Goal: Find specific page/section: Find specific page/section

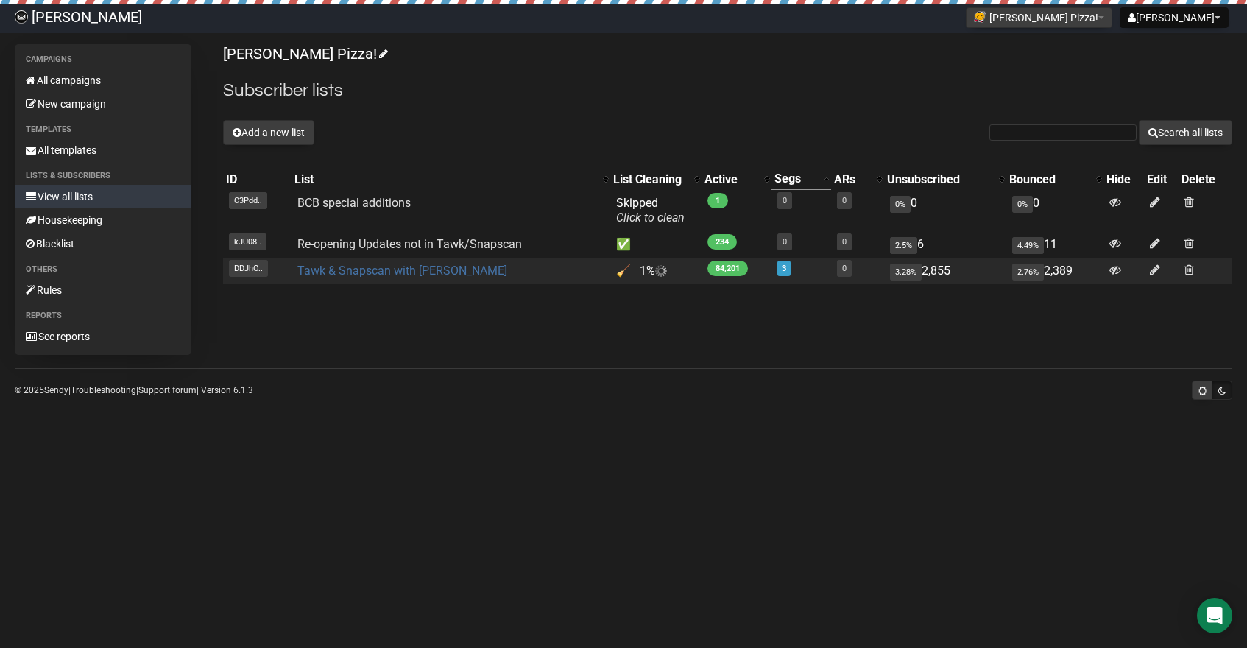
click at [373, 271] on link "Tawk & Snapscan with [PERSON_NAME]" at bounding box center [402, 271] width 210 height 14
click at [347, 269] on link "Tawk & Snapscan with [PERSON_NAME]" at bounding box center [402, 271] width 210 height 14
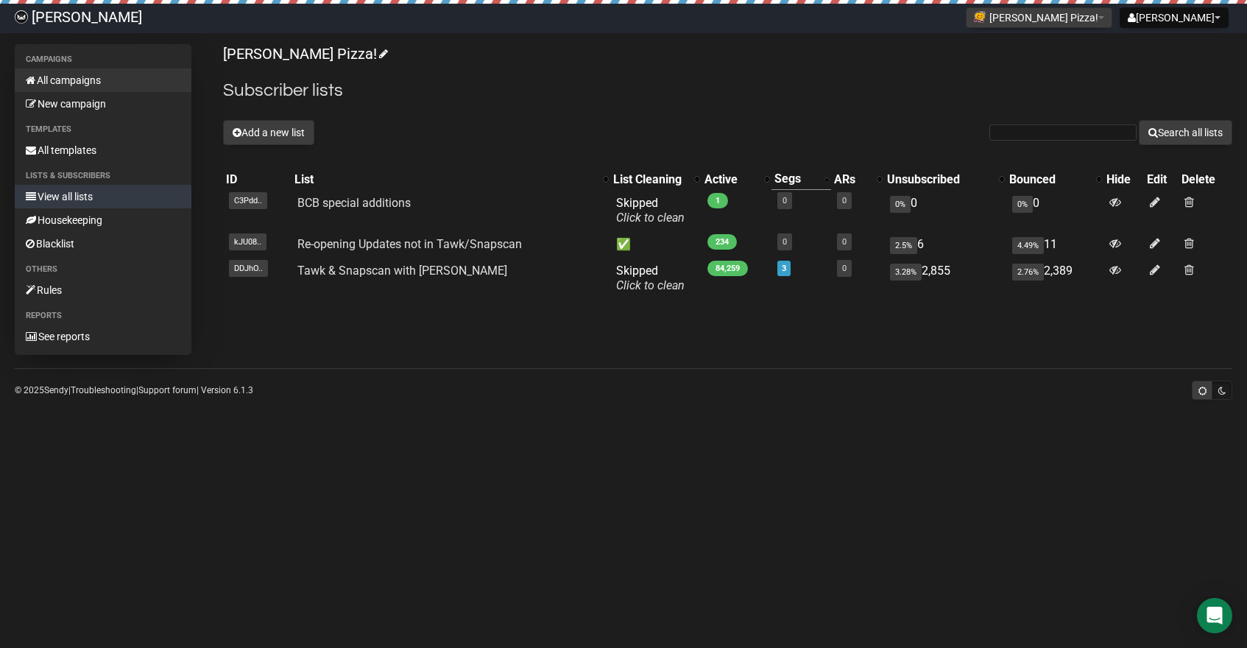
click at [62, 75] on link "All campaigns" at bounding box center [103, 80] width 177 height 24
